Goal: Task Accomplishment & Management: Manage account settings

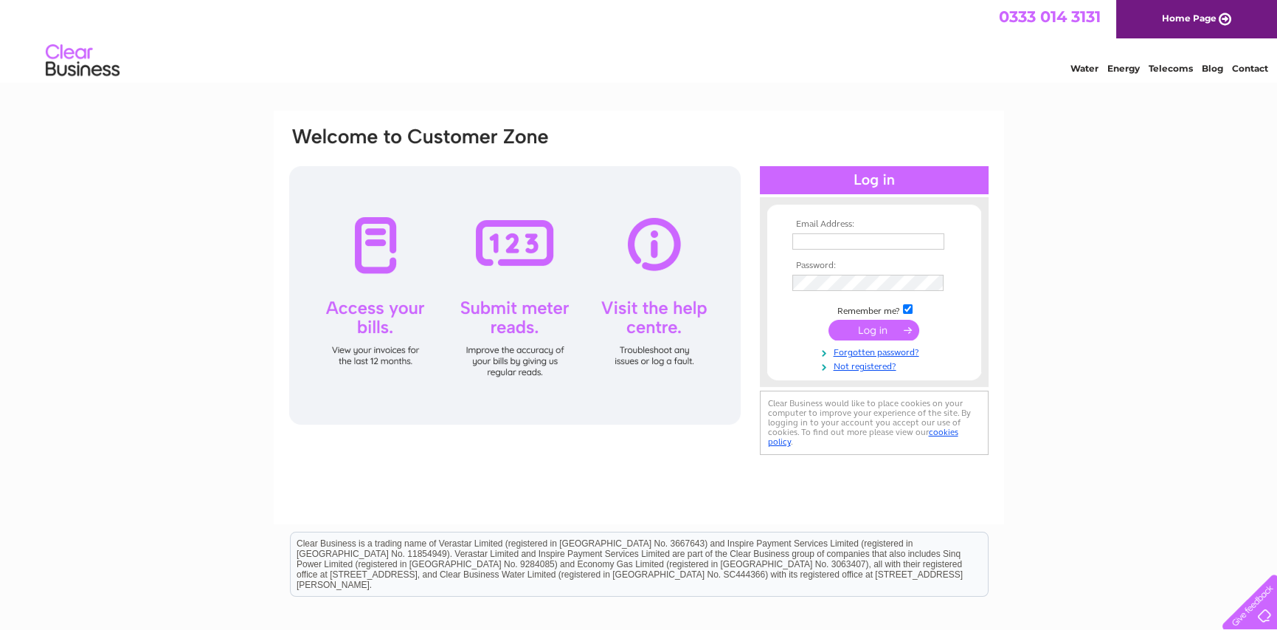
click at [819, 230] on td at bounding box center [874, 242] width 171 height 24
click at [818, 241] on input "text" at bounding box center [870, 242] width 154 height 18
type input "iona@scotbarkuk.com"
click at [829, 321] on input "submit" at bounding box center [874, 331] width 91 height 21
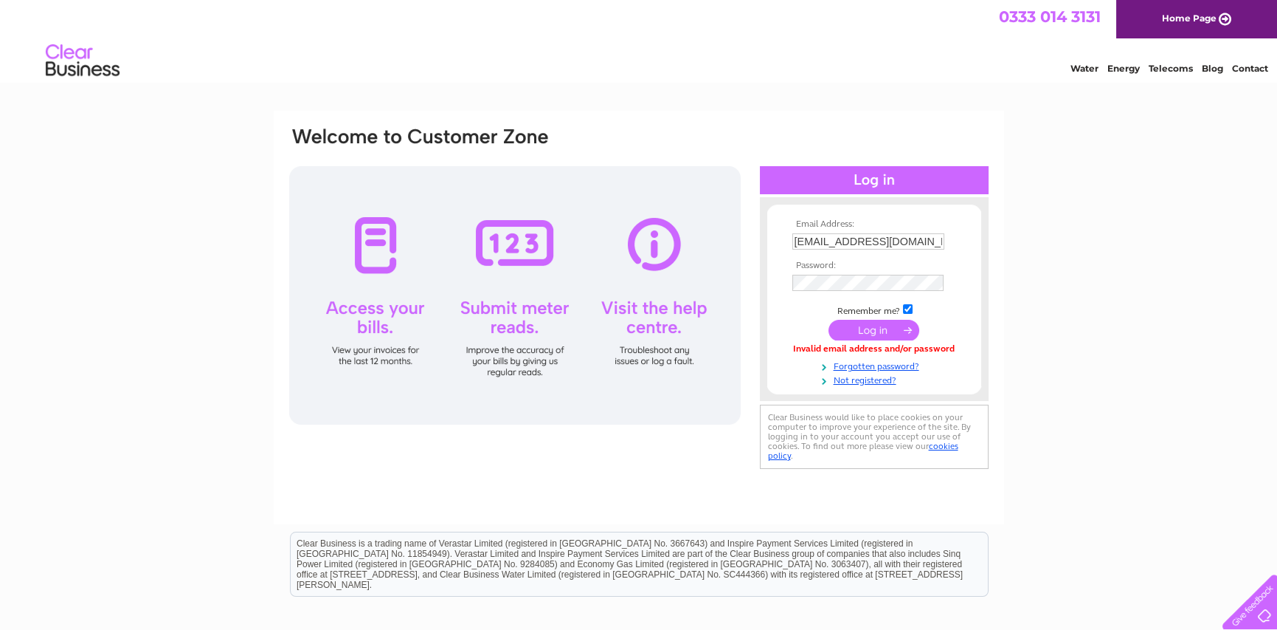
click at [860, 331] on input "submit" at bounding box center [874, 330] width 91 height 21
click at [829, 321] on input "submit" at bounding box center [874, 331] width 91 height 21
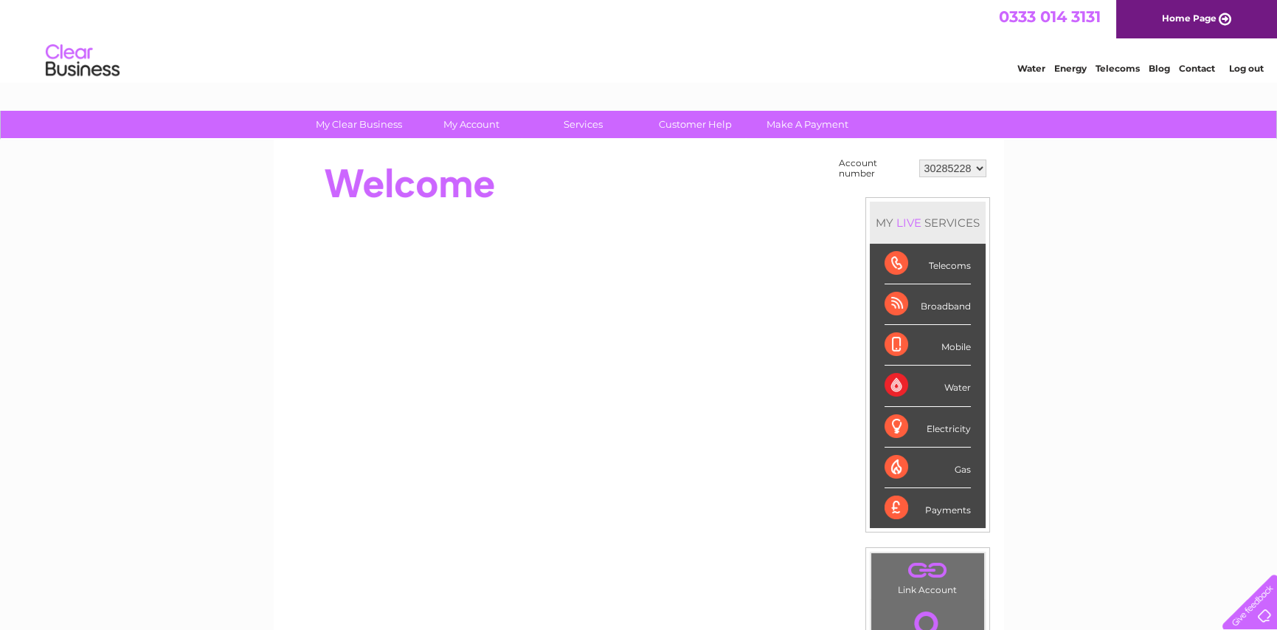
click at [981, 171] on select "30285228" at bounding box center [953, 168] width 67 height 18
click at [920, 159] on select "30285228" at bounding box center [953, 168] width 67 height 18
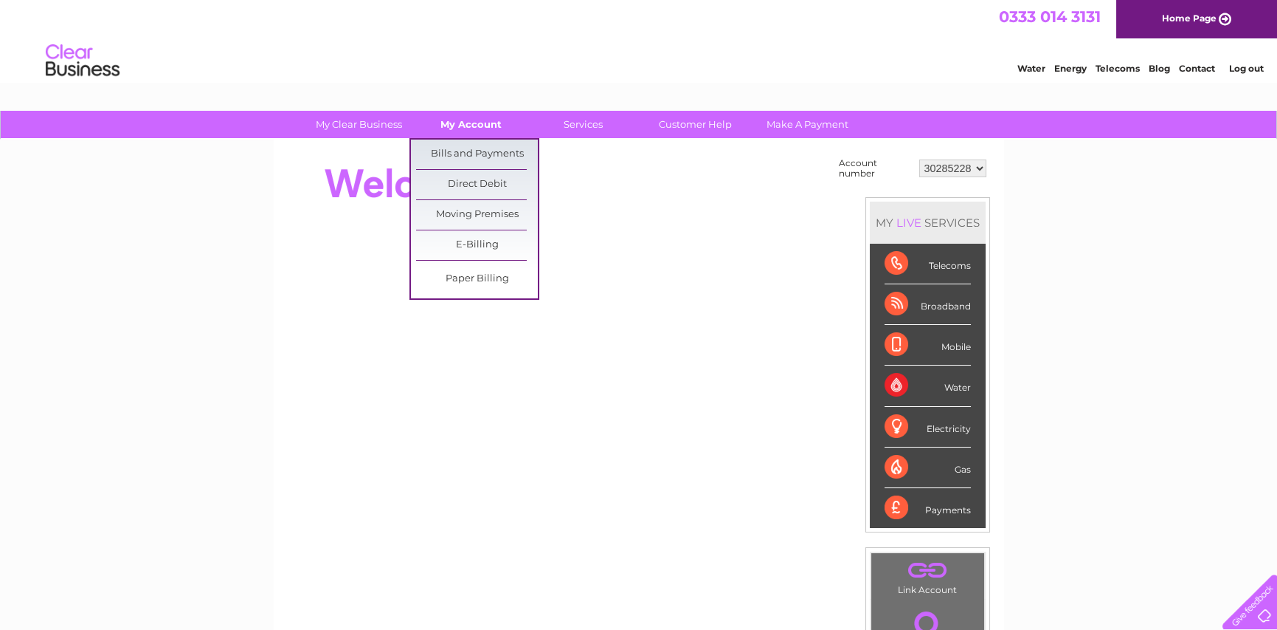
click at [467, 123] on link "My Account" at bounding box center [471, 124] width 122 height 27
click at [468, 151] on link "Bills and Payments" at bounding box center [477, 154] width 122 height 30
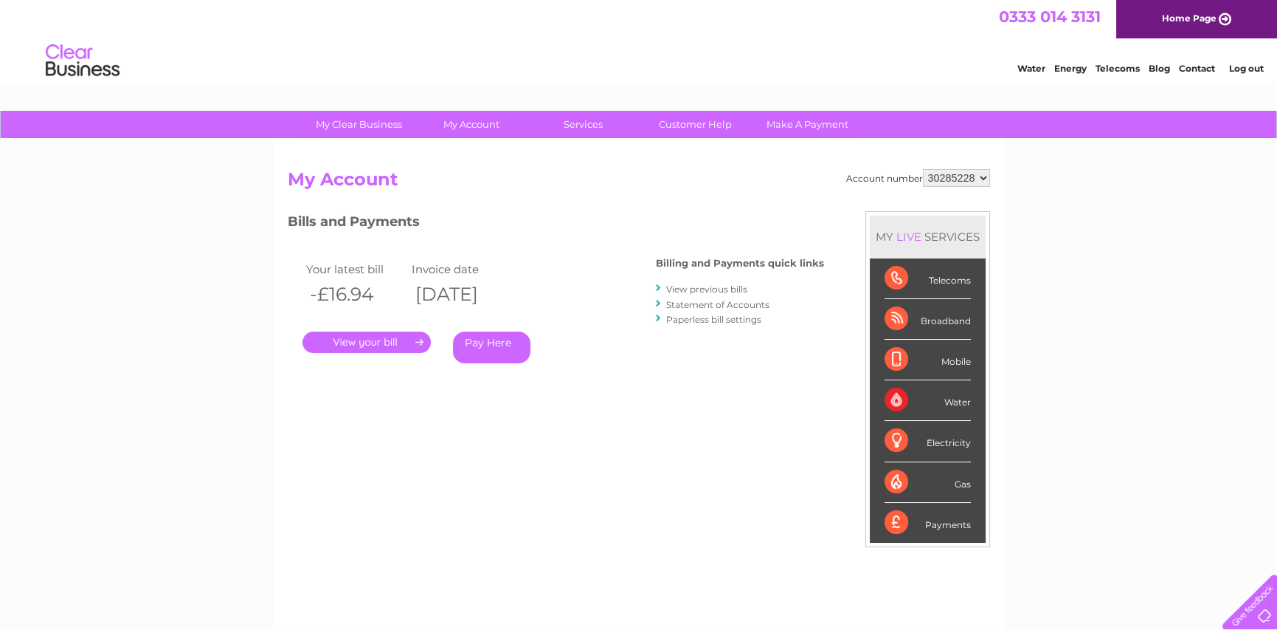
click at [373, 340] on link "." at bounding box center [367, 341] width 128 height 21
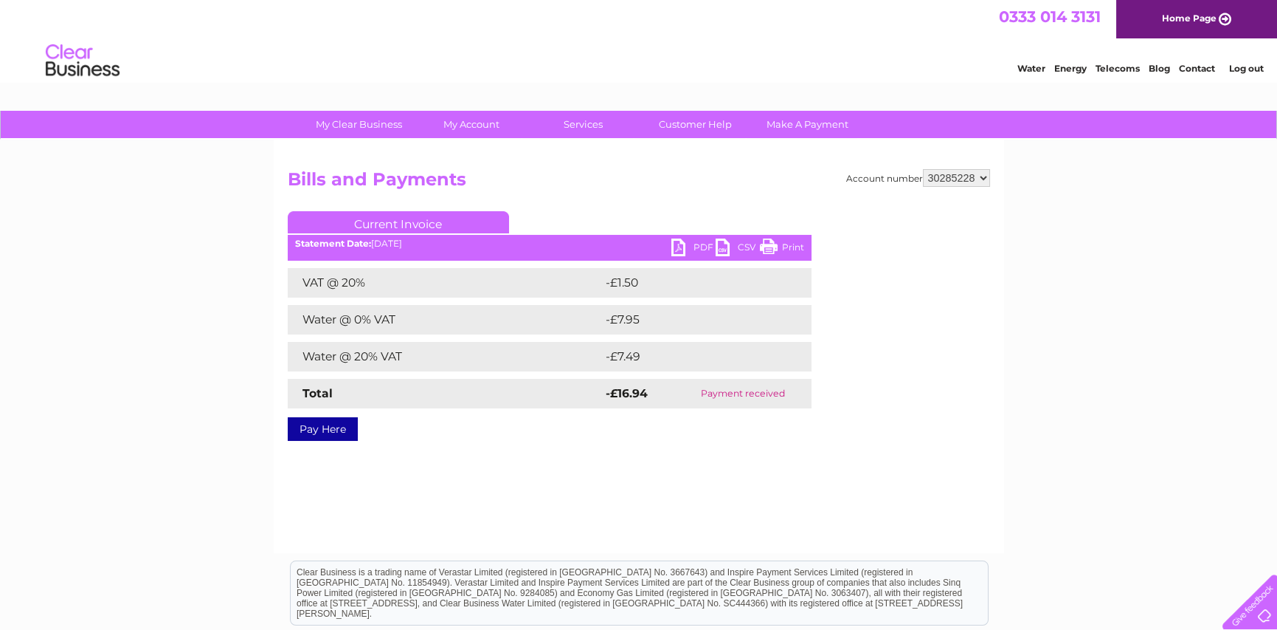
click at [694, 244] on link "PDF" at bounding box center [694, 248] width 44 height 21
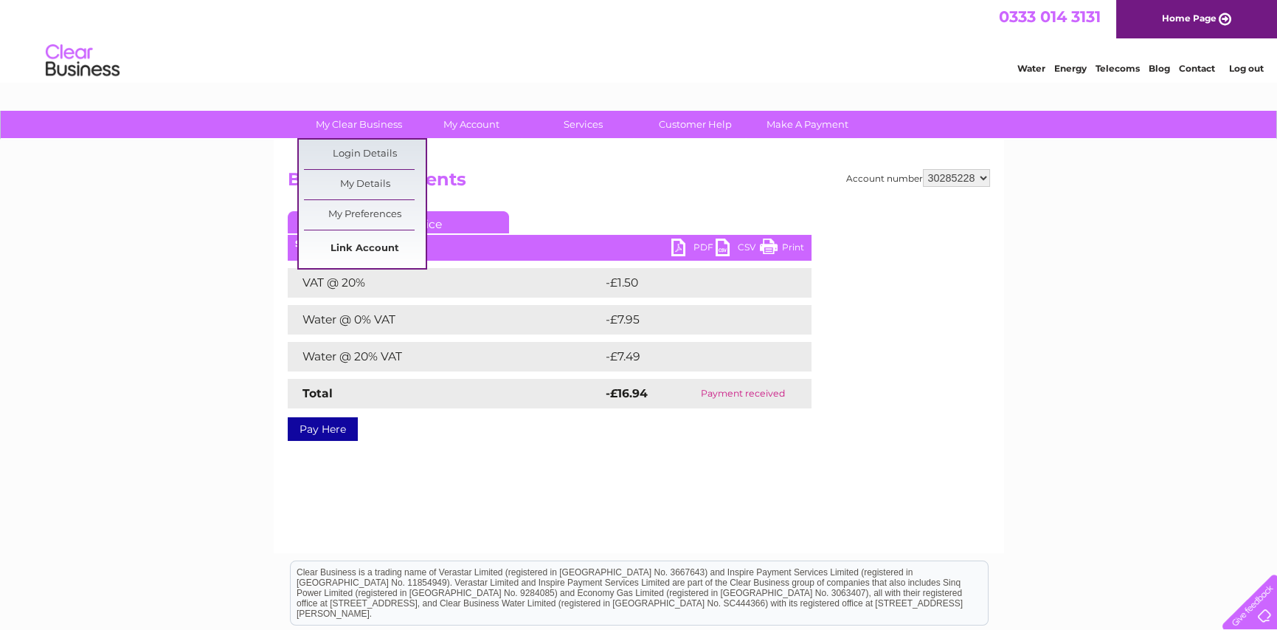
click at [348, 244] on link "Link Account" at bounding box center [365, 249] width 122 height 30
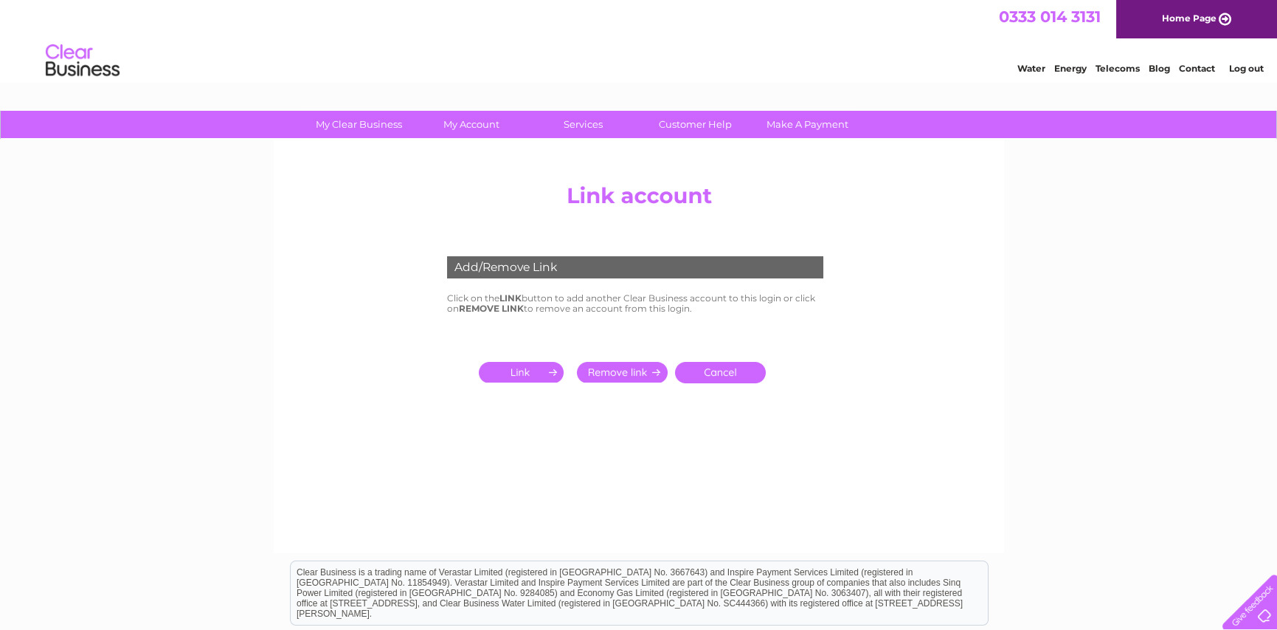
click at [522, 368] on input "submit" at bounding box center [524, 372] width 91 height 21
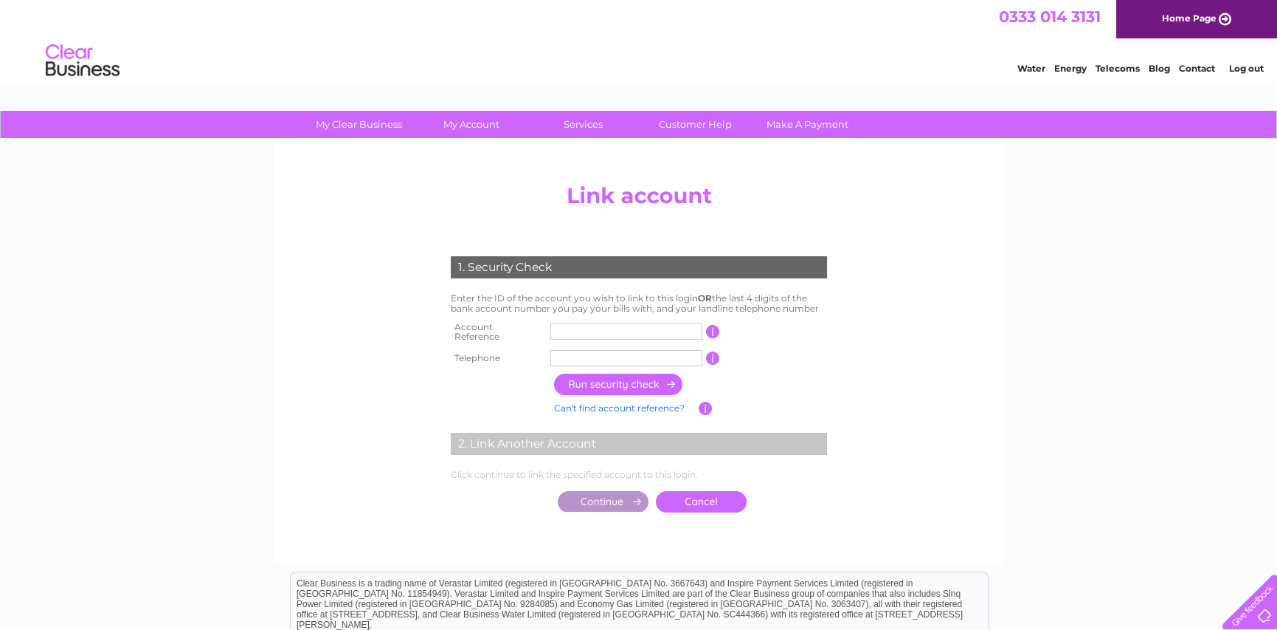
click at [565, 329] on input "text" at bounding box center [627, 331] width 152 height 16
click at [710, 325] on input "button" at bounding box center [713, 331] width 14 height 13
click at [713, 328] on input "button" at bounding box center [713, 331] width 14 height 13
click at [715, 328] on input "button" at bounding box center [713, 331] width 14 height 13
click at [579, 328] on input "text" at bounding box center [627, 331] width 152 height 16
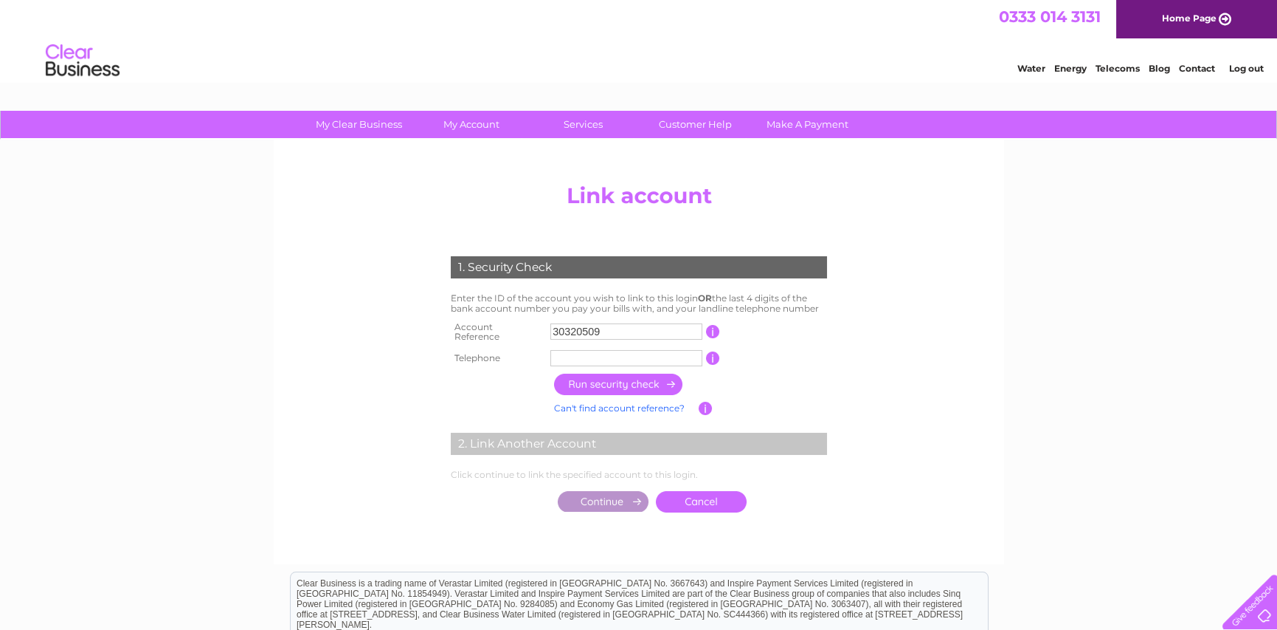
type input "30320509"
click at [597, 350] on input "text" at bounding box center [627, 358] width 152 height 16
type input "01463223821"
click at [639, 379] on input "button" at bounding box center [619, 383] width 130 height 21
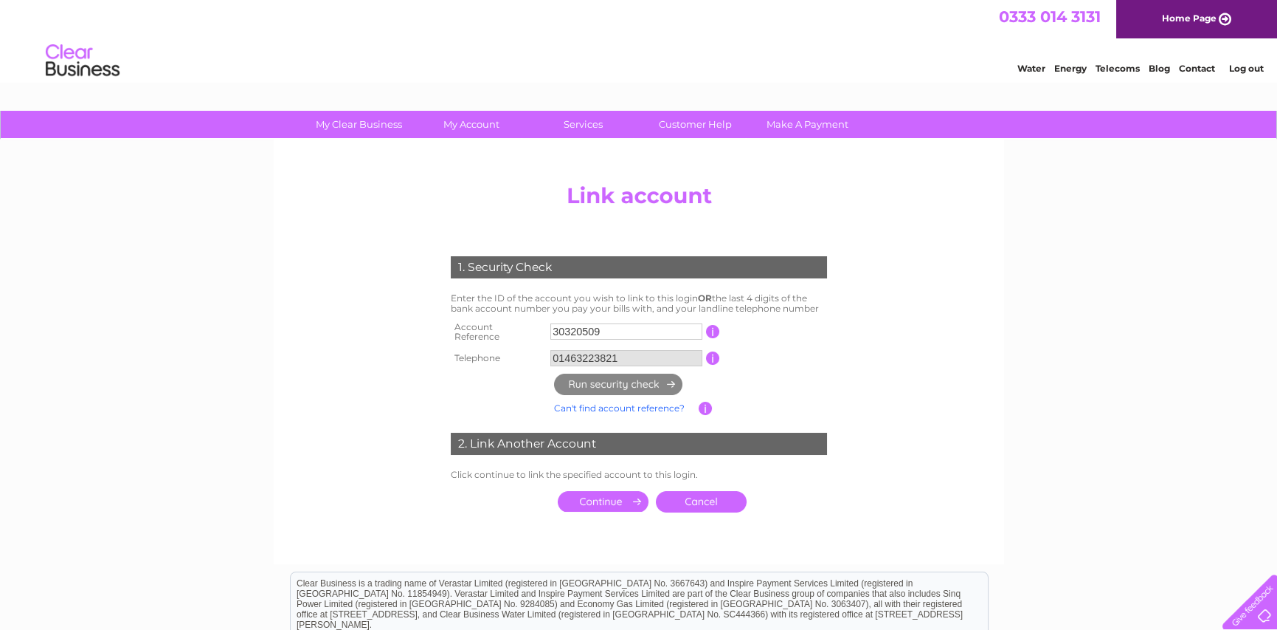
click at [608, 494] on input "submit" at bounding box center [603, 501] width 91 height 21
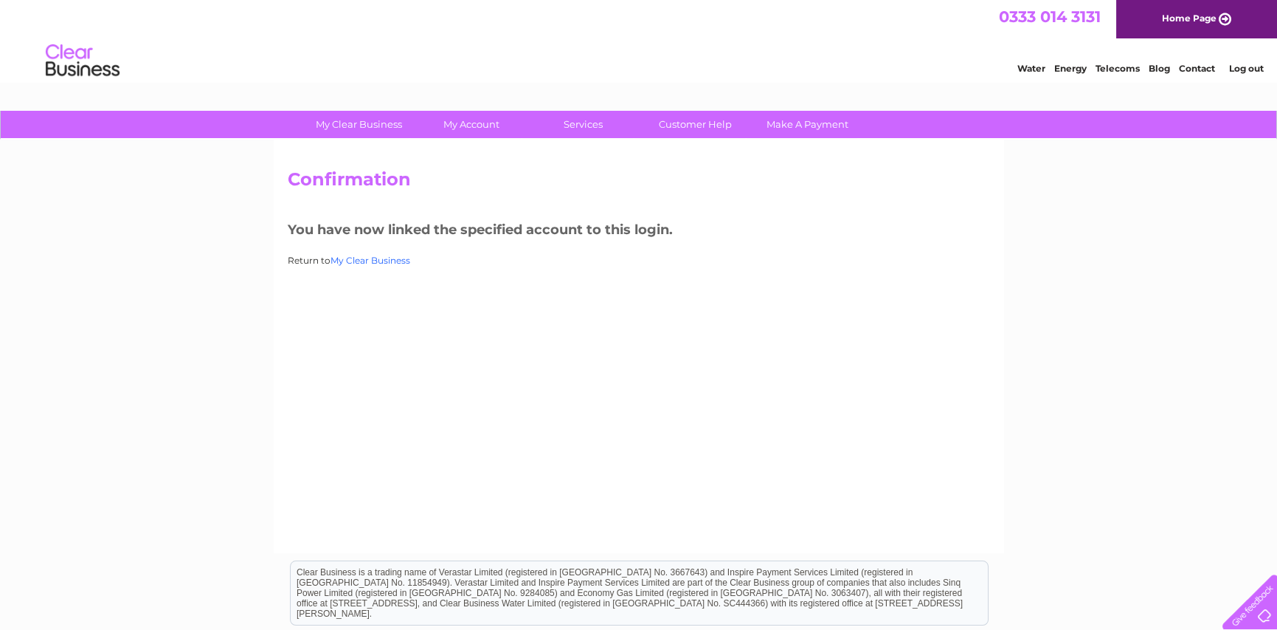
click at [396, 262] on link "My Clear Business" at bounding box center [371, 260] width 80 height 11
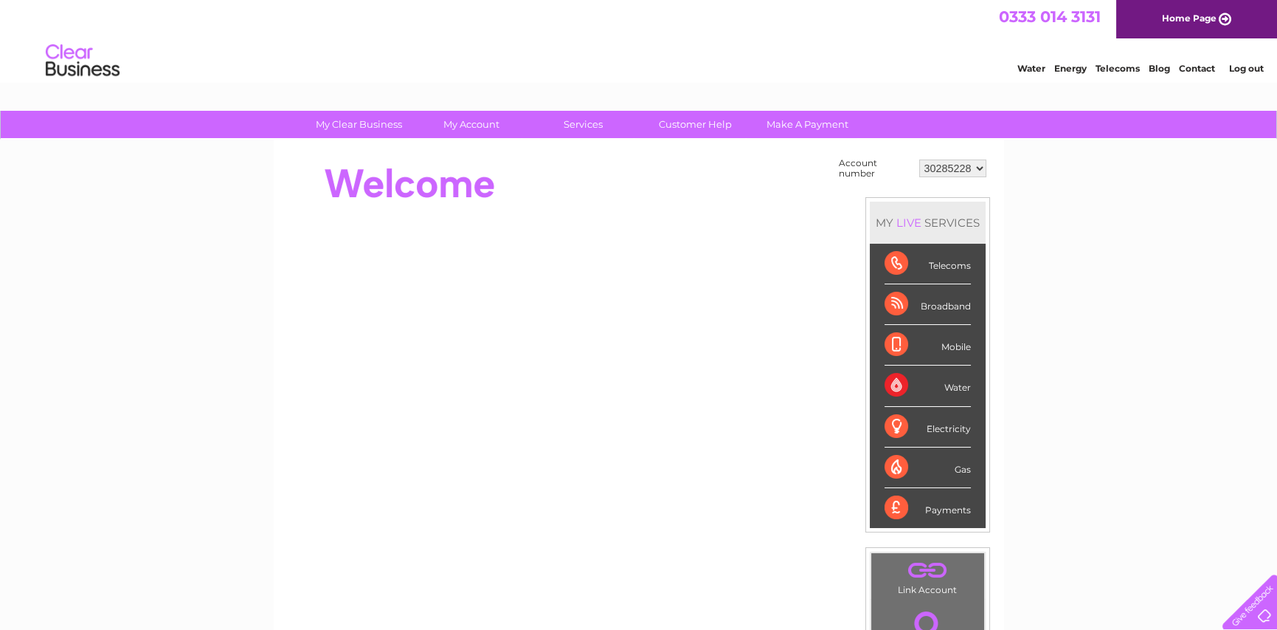
click at [979, 168] on select "30285228 30320509" at bounding box center [953, 168] width 67 height 18
select select "30320509"
click at [920, 159] on select "30285228 30320509" at bounding box center [953, 168] width 67 height 18
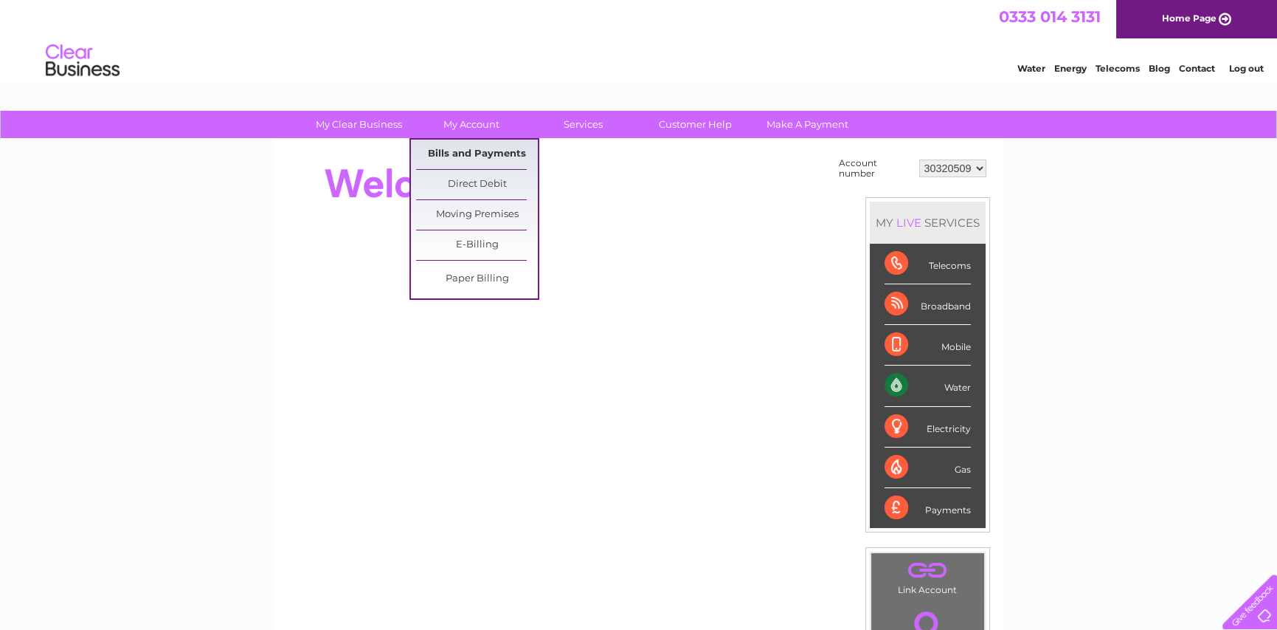
click at [472, 154] on link "Bills and Payments" at bounding box center [477, 154] width 122 height 30
click at [483, 151] on link "Bills and Payments" at bounding box center [477, 154] width 122 height 30
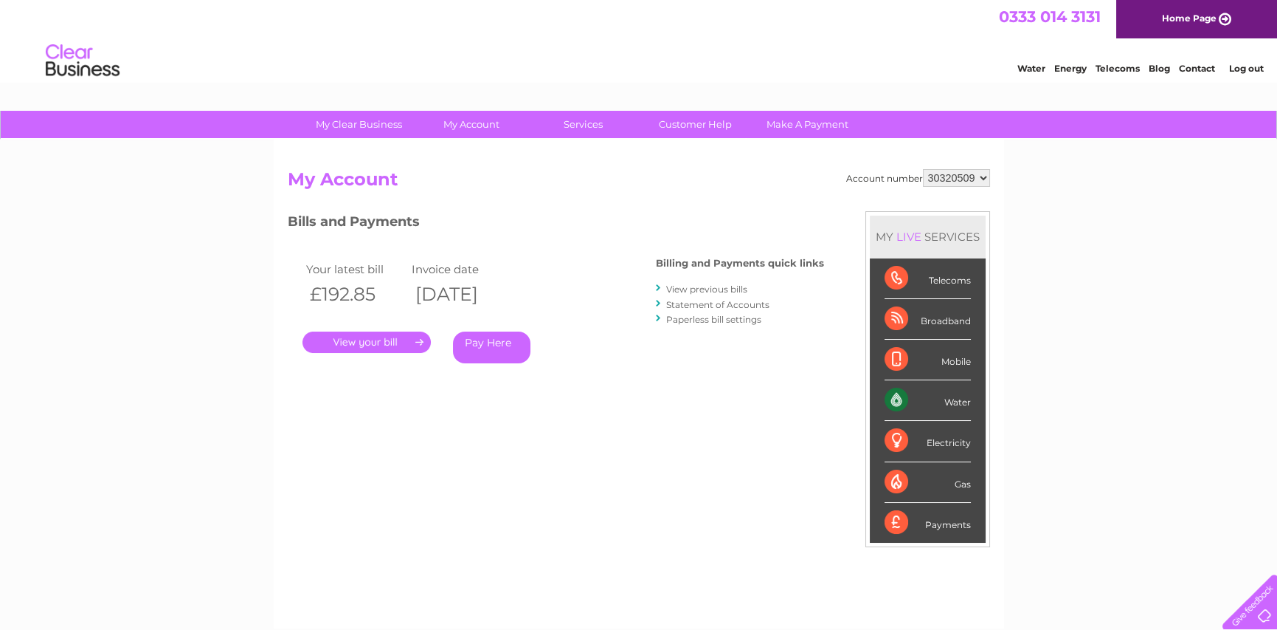
click at [381, 344] on link "." at bounding box center [367, 341] width 128 height 21
click at [718, 289] on link "View previous bills" at bounding box center [706, 288] width 81 height 11
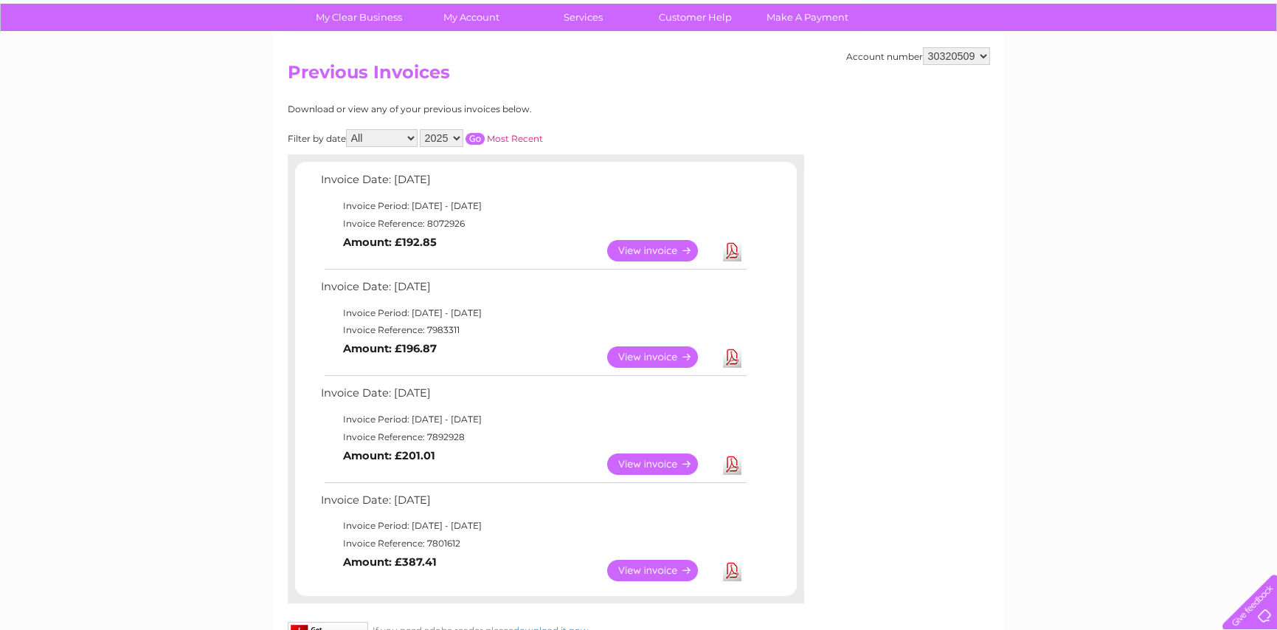
scroll to position [74, 0]
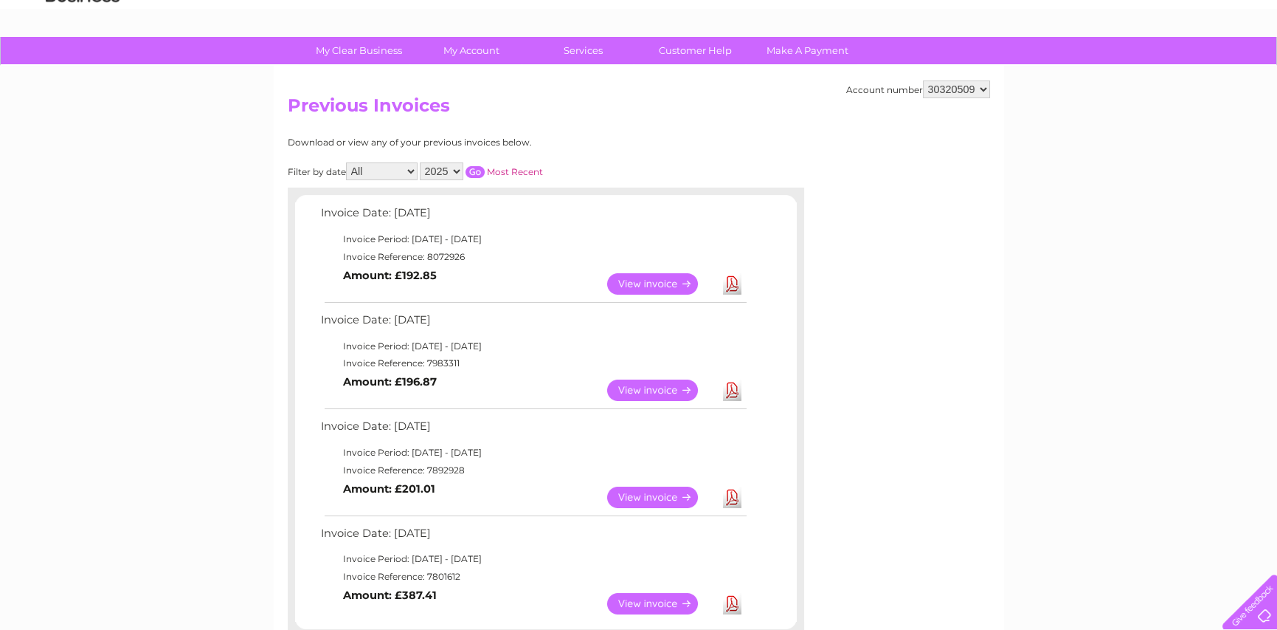
click at [728, 494] on link "Download" at bounding box center [732, 496] width 18 height 21
click at [669, 492] on link "View" at bounding box center [661, 496] width 108 height 21
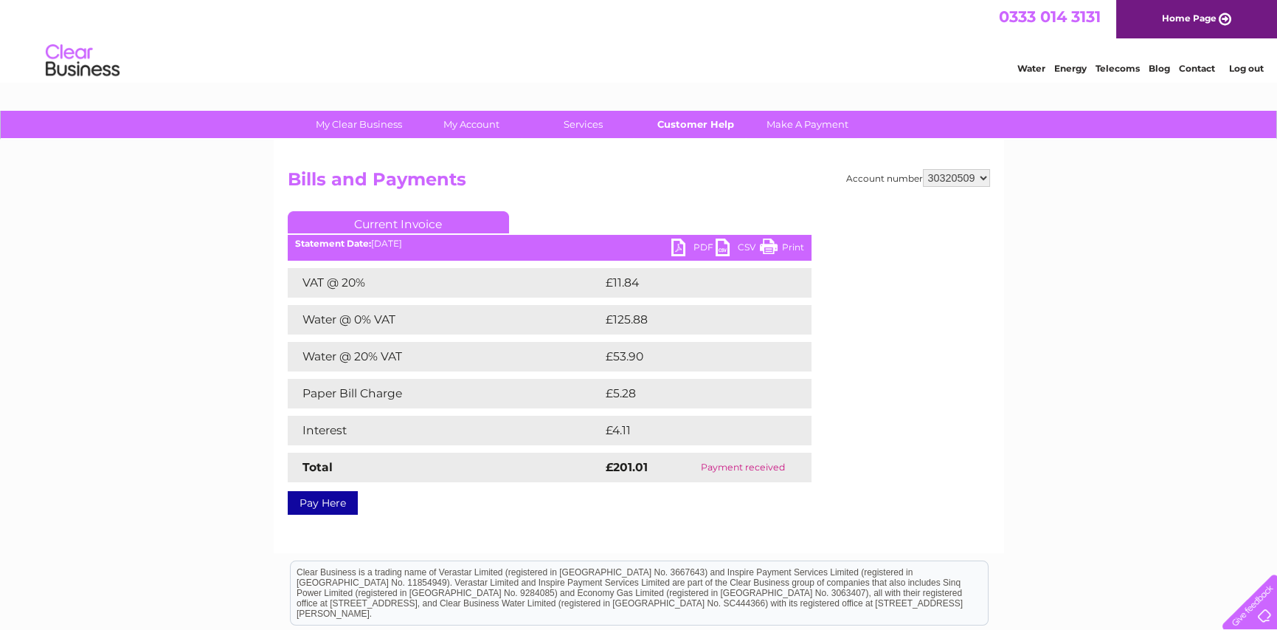
click at [694, 123] on link "Customer Help" at bounding box center [696, 124] width 122 height 27
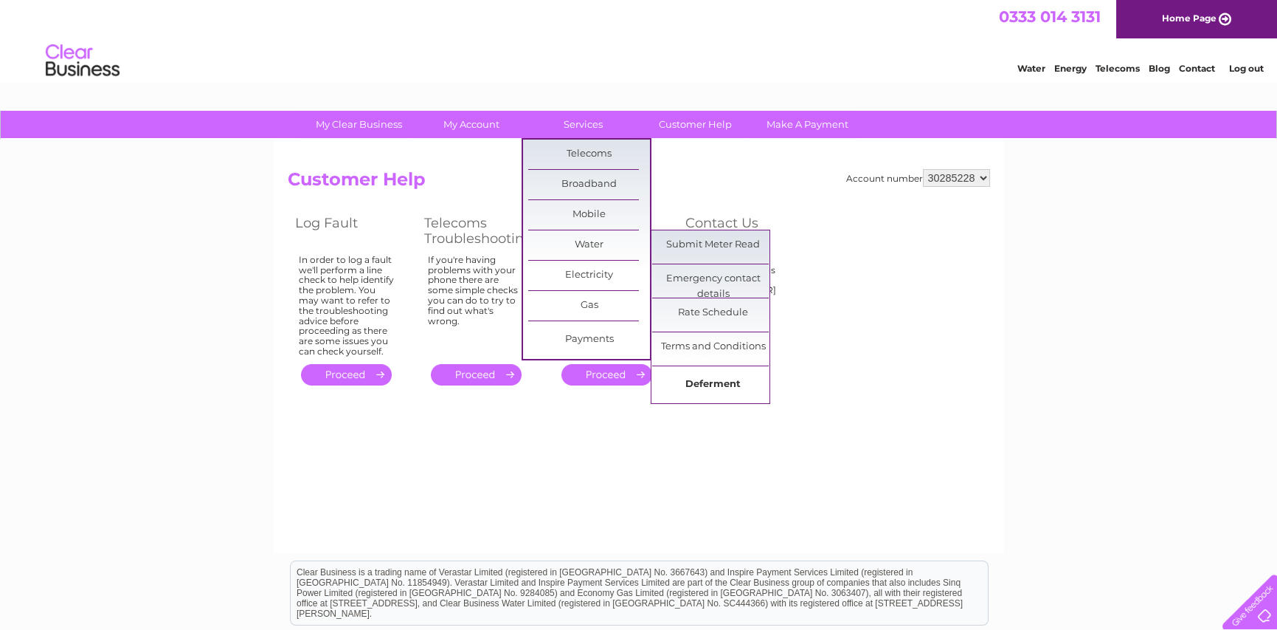
click at [715, 387] on link "Deferment" at bounding box center [713, 385] width 122 height 30
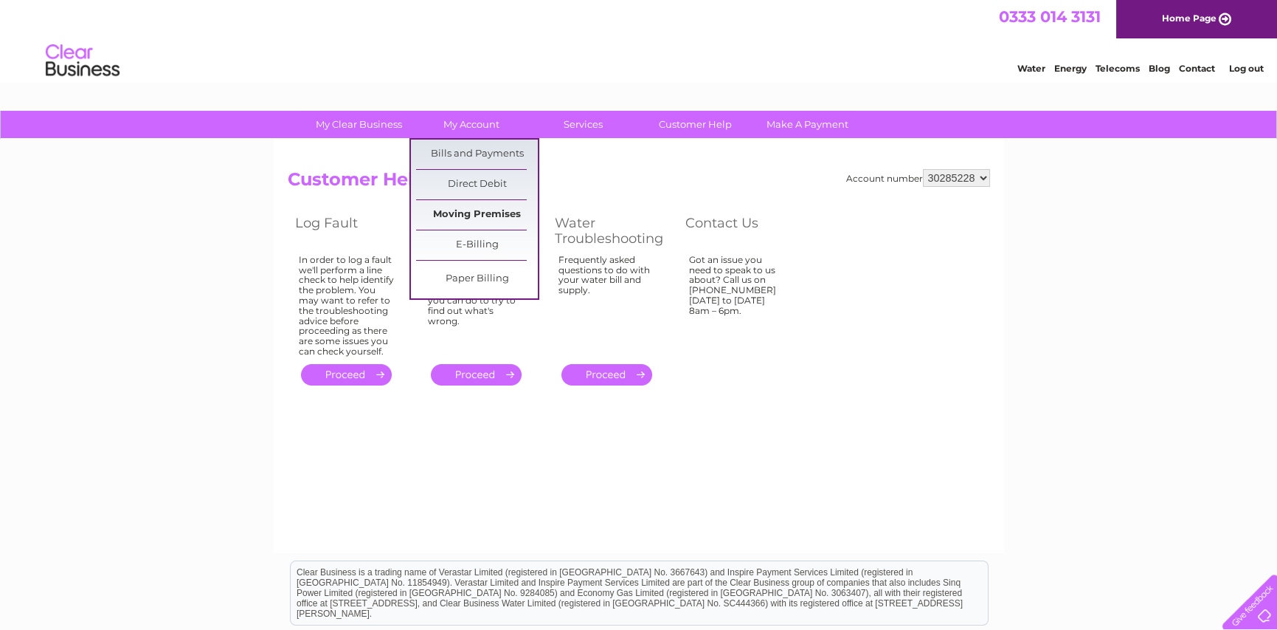
click at [480, 211] on link "Moving Premises" at bounding box center [477, 215] width 122 height 30
